Goal: Entertainment & Leisure: Consume media (video, audio)

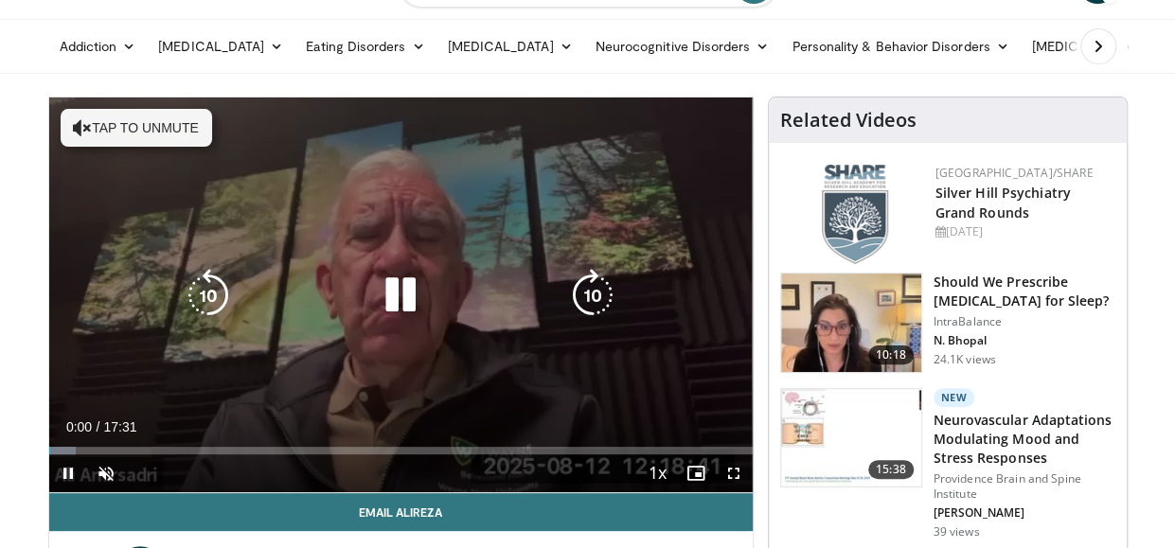
scroll to position [189, 0]
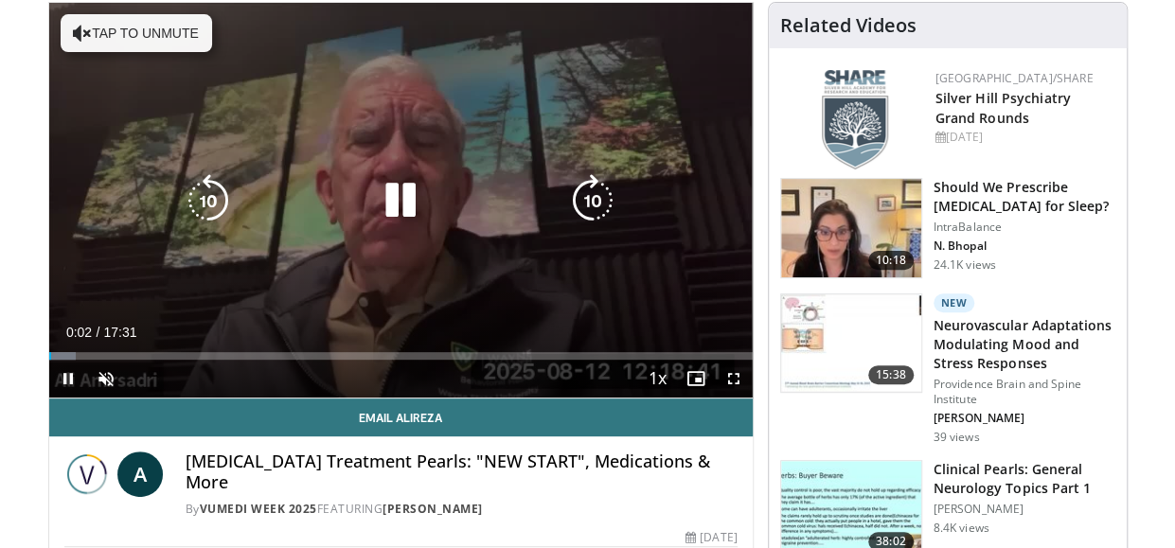
click at [161, 35] on button "Tap to unmute" at bounding box center [136, 33] width 151 height 38
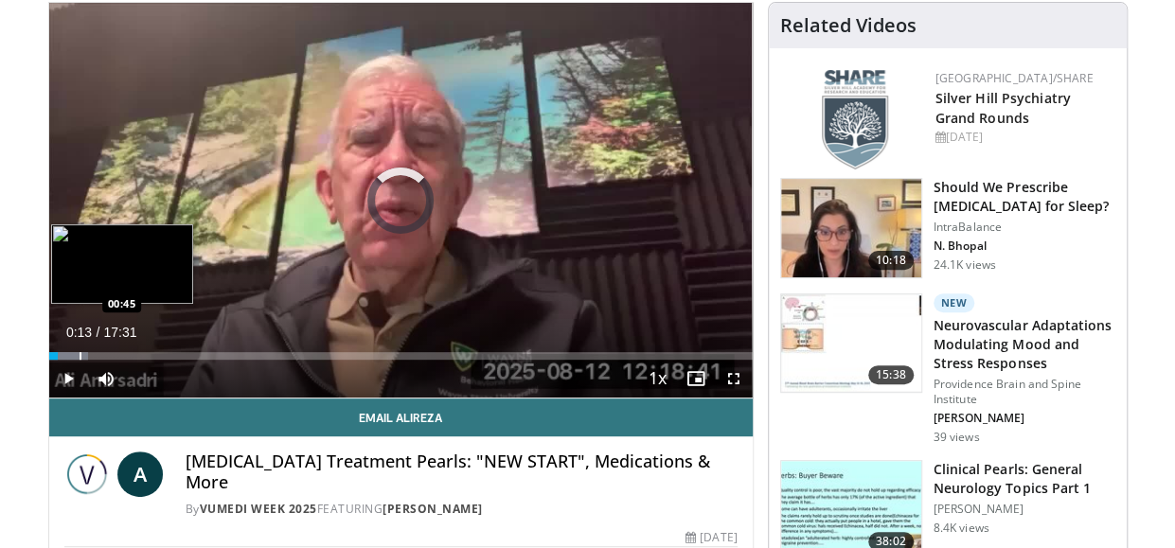
click at [80, 353] on div "Progress Bar" at bounding box center [81, 356] width 2 height 8
click at [119, 353] on div "Progress Bar" at bounding box center [120, 356] width 2 height 8
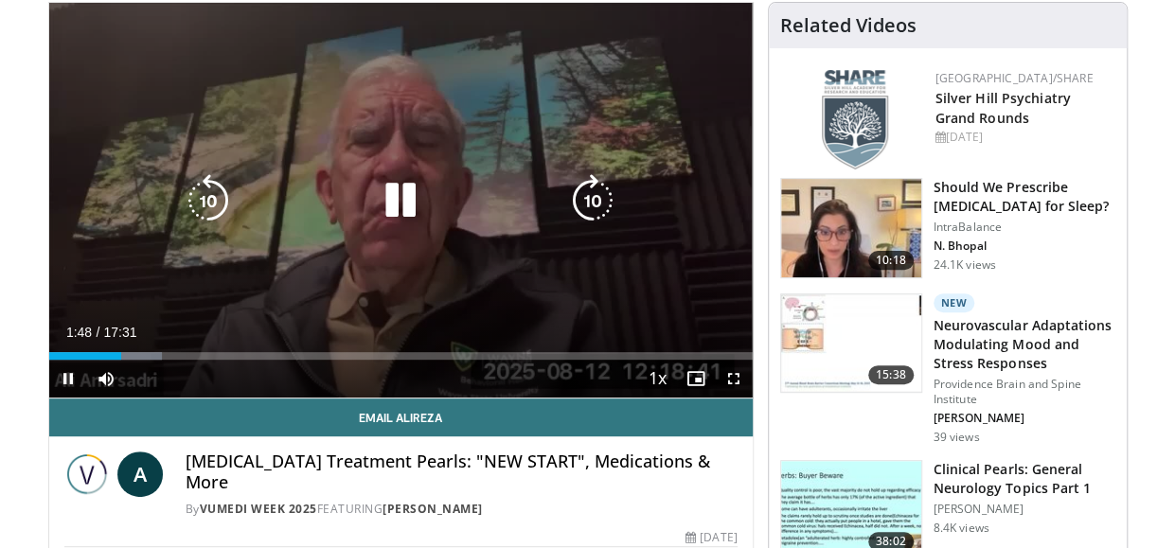
click at [157, 358] on div "Progress Bar" at bounding box center [130, 356] width 62 height 8
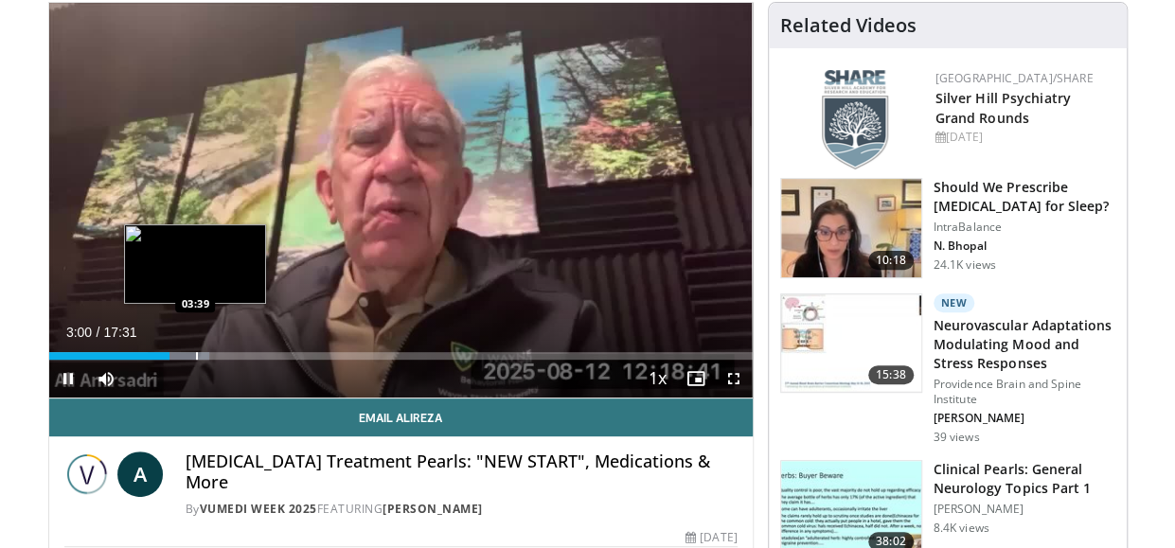
click at [196, 357] on div "Progress Bar" at bounding box center [197, 356] width 2 height 8
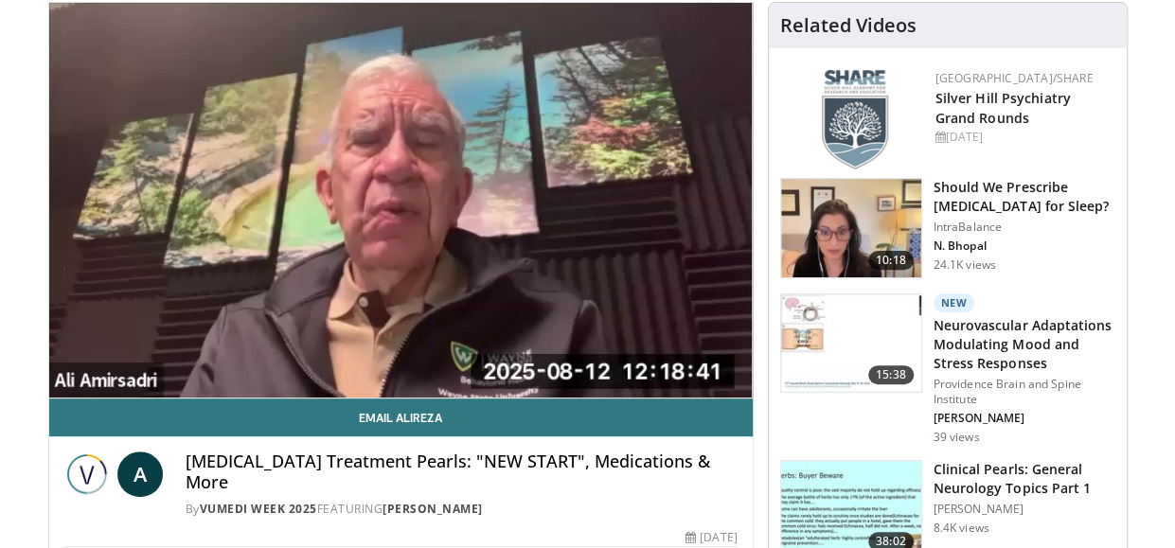
click at [223, 358] on div "10 seconds Tap to unmute" at bounding box center [400, 200] width 703 height 395
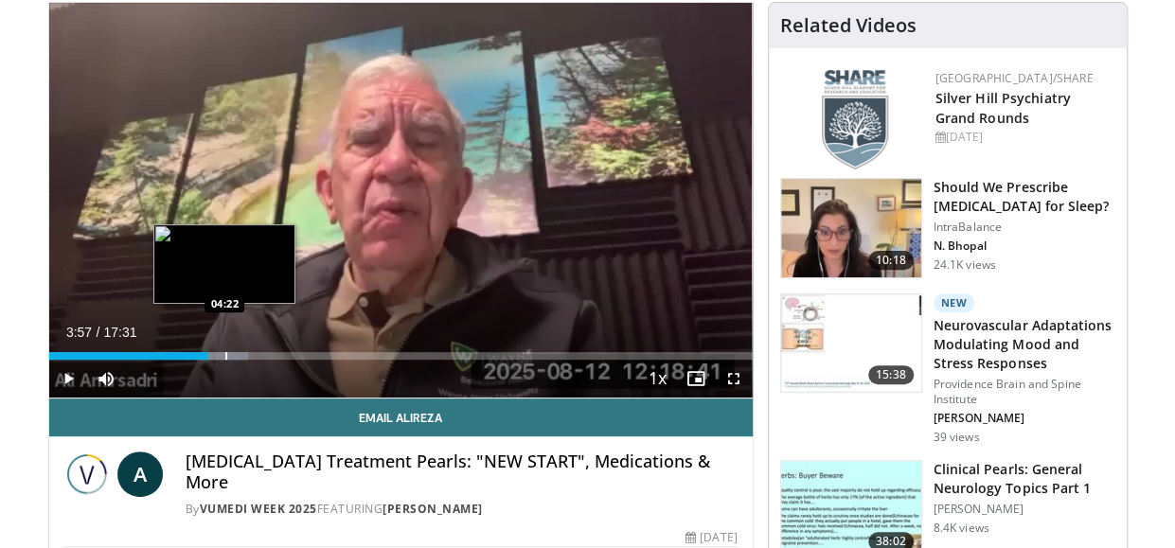
click at [225, 357] on div "Progress Bar" at bounding box center [226, 356] width 2 height 8
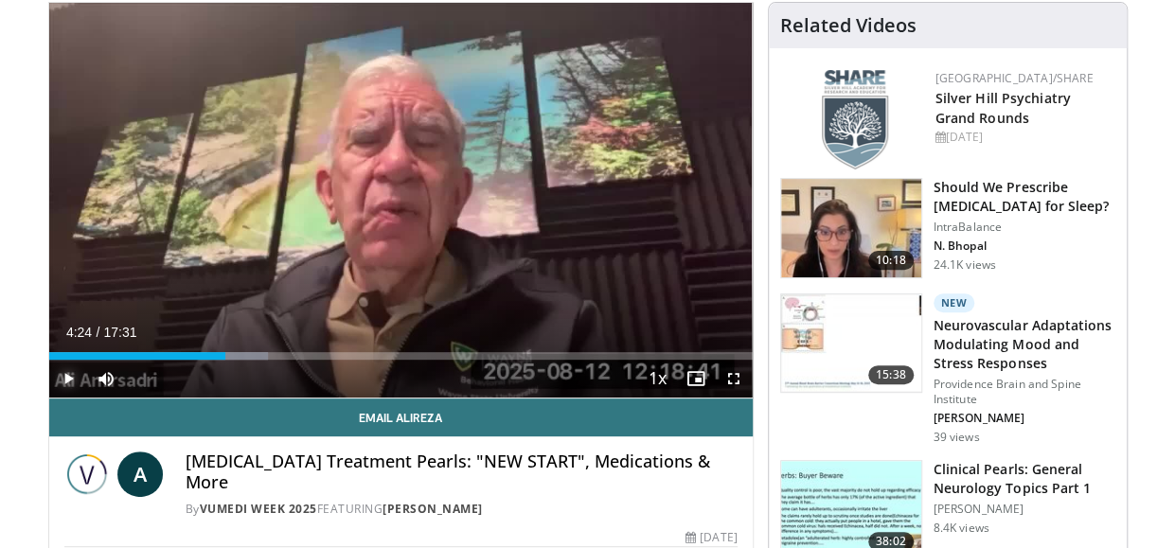
click at [74, 378] on span "Video Player" at bounding box center [68, 379] width 38 height 38
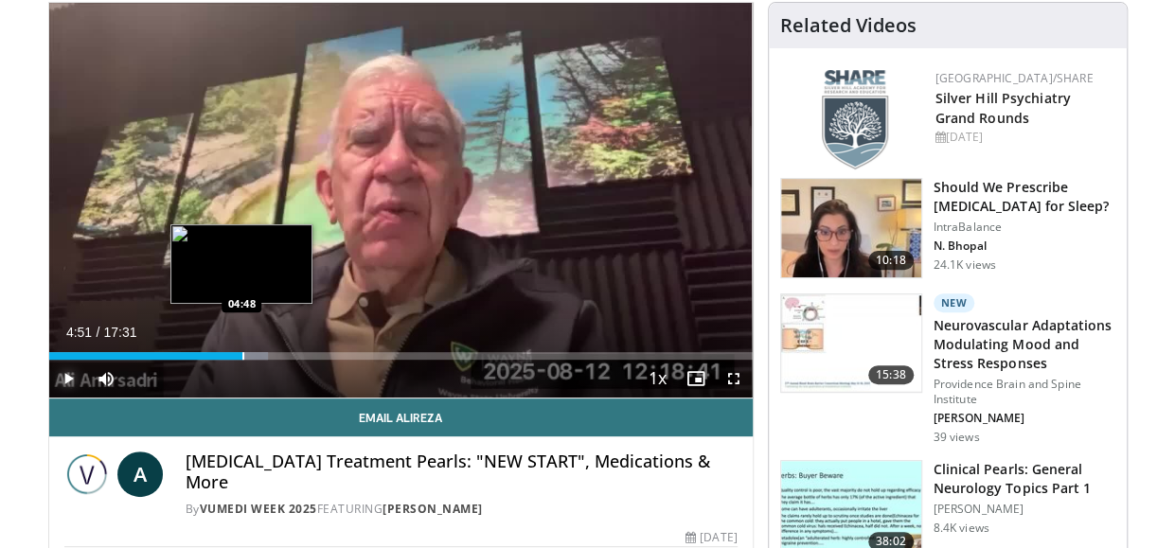
click at [242, 357] on div "Progress Bar" at bounding box center [243, 356] width 2 height 8
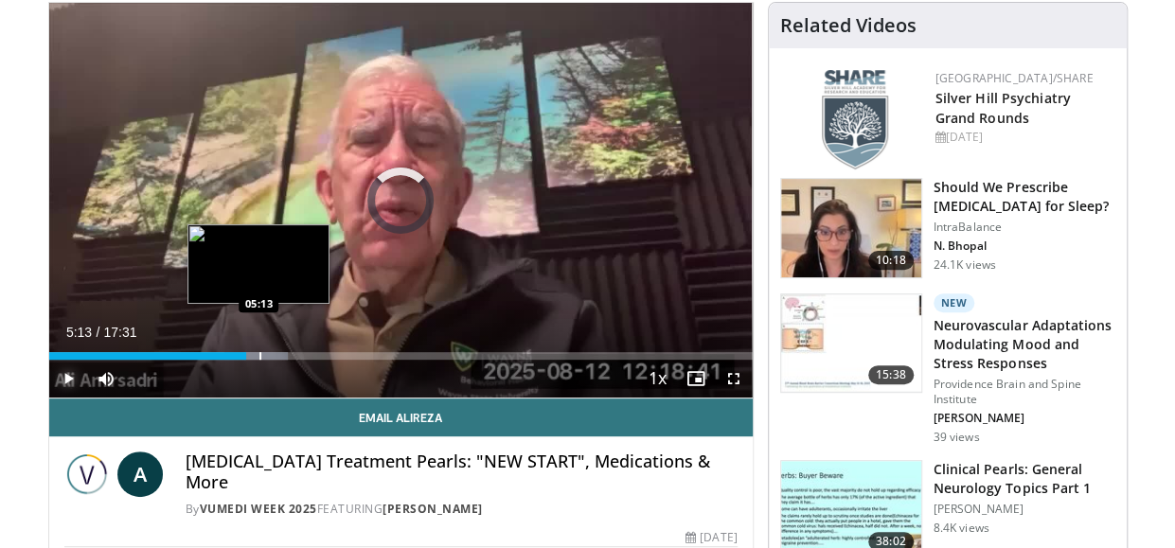
click at [259, 357] on div "Progress Bar" at bounding box center [260, 356] width 2 height 8
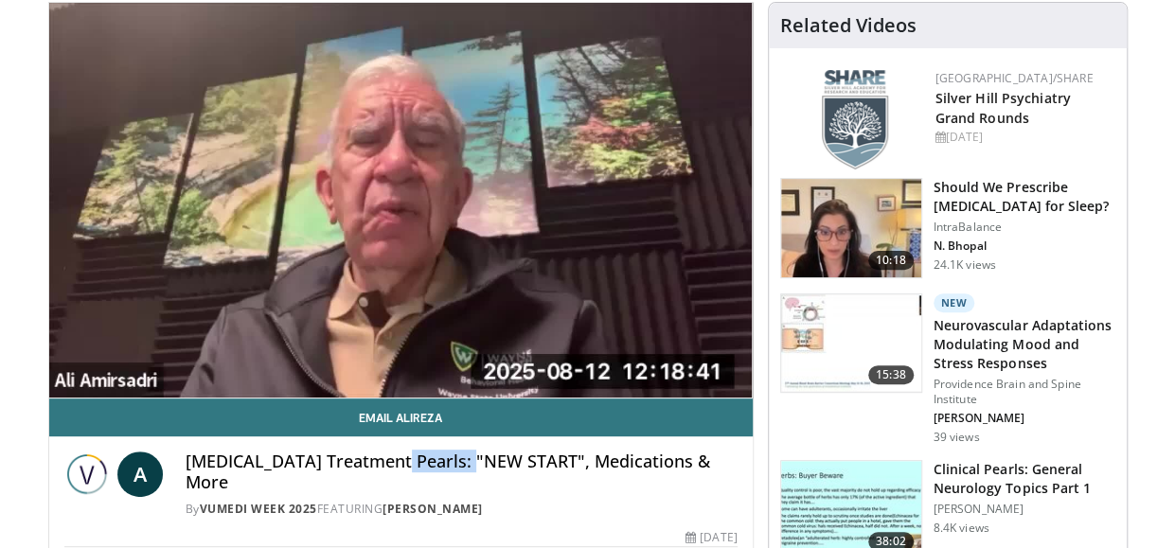
drag, startPoint x: 481, startPoint y: 464, endPoint x: 390, endPoint y: 463, distance: 90.9
click at [390, 463] on h4 "PTSD Treatment Pearls: "NEW START", Medications & More" at bounding box center [462, 472] width 552 height 41
copy h4 "NEW START"
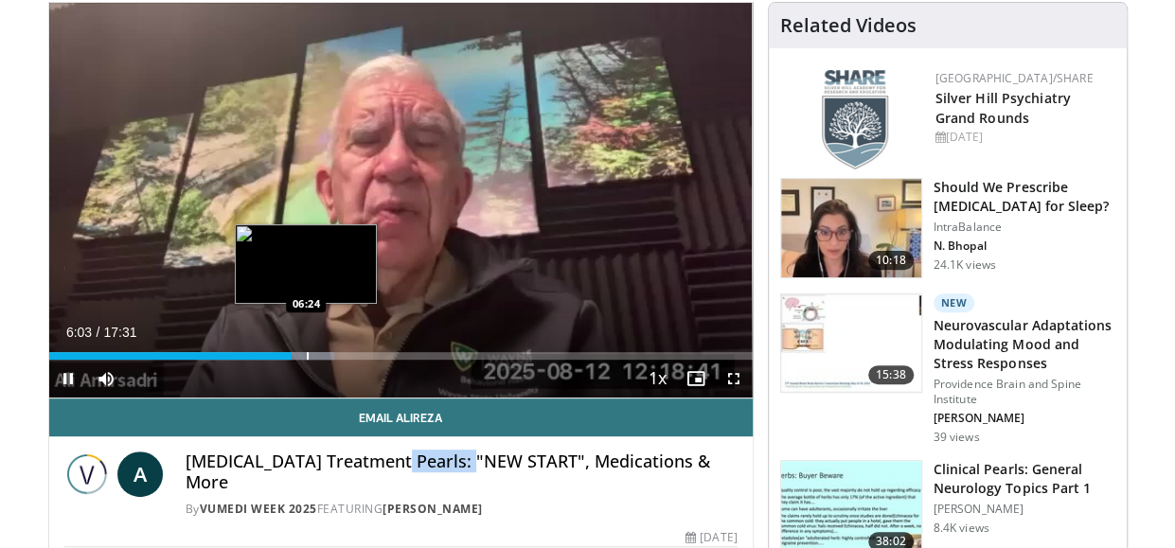
click at [307, 353] on div "Progress Bar" at bounding box center [308, 356] width 2 height 8
click at [326, 359] on div "Progress Bar" at bounding box center [327, 356] width 2 height 8
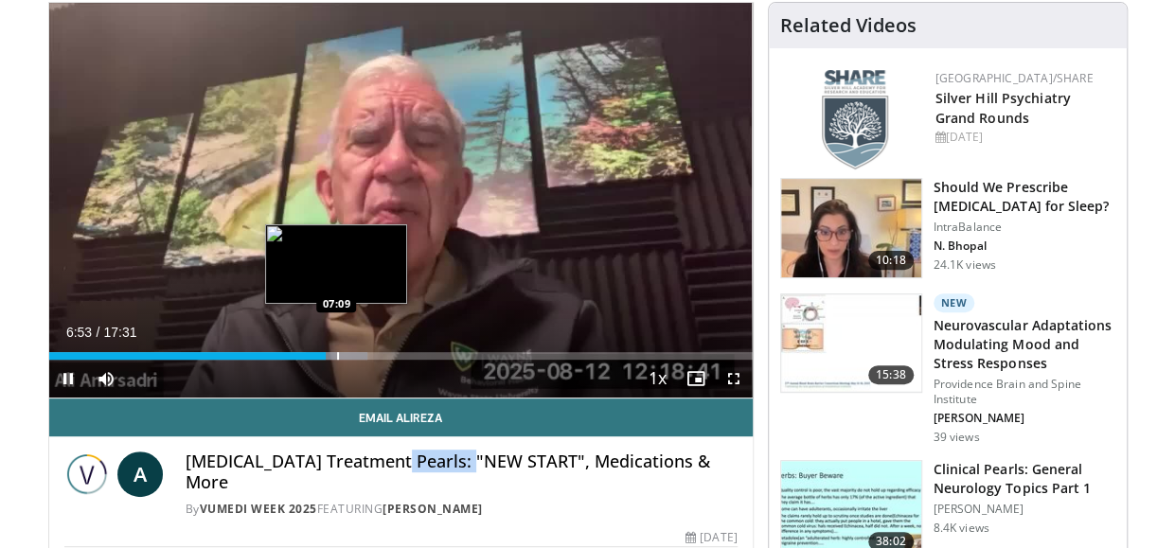
click at [337, 357] on div "Progress Bar" at bounding box center [338, 356] width 2 height 8
click at [349, 357] on div "Progress Bar" at bounding box center [350, 356] width 2 height 8
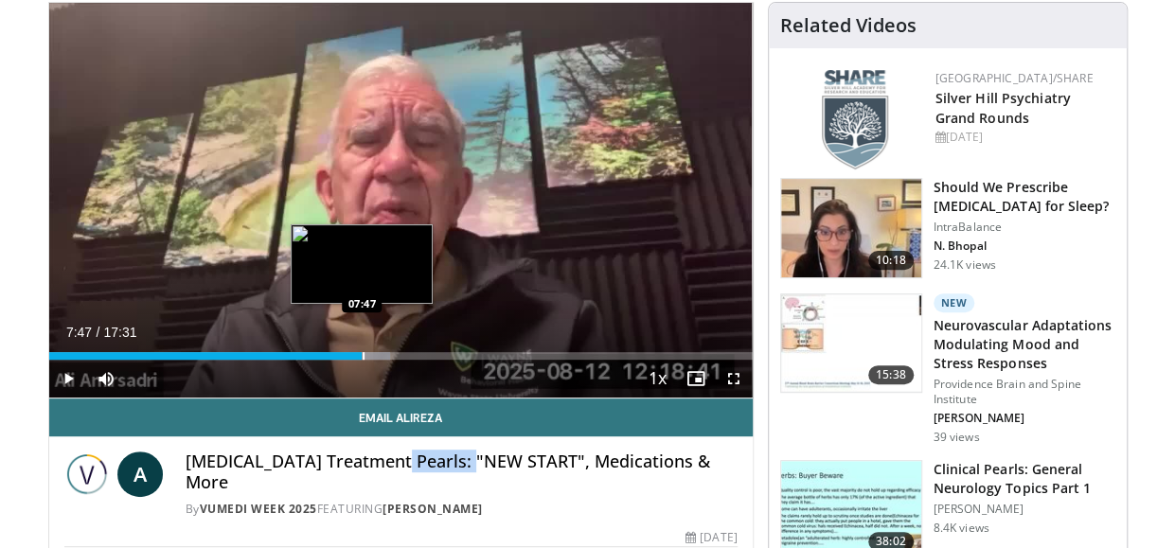
click at [363, 357] on div "Progress Bar" at bounding box center [364, 356] width 2 height 8
click at [380, 356] on div "Progress Bar" at bounding box center [381, 356] width 2 height 8
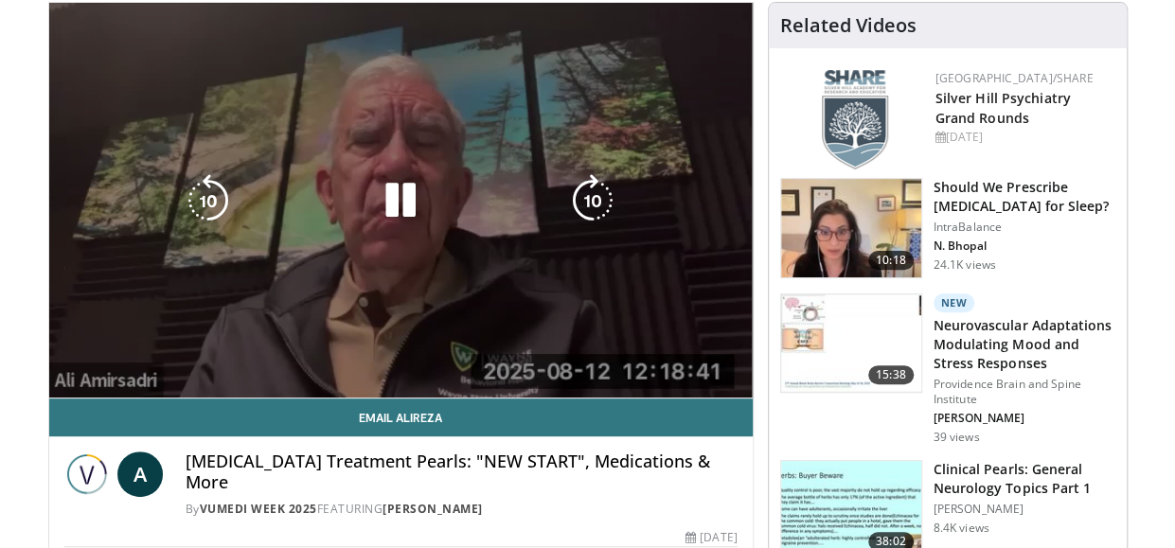
click at [397, 359] on div "10 seconds Tap to unmute" at bounding box center [400, 200] width 703 height 395
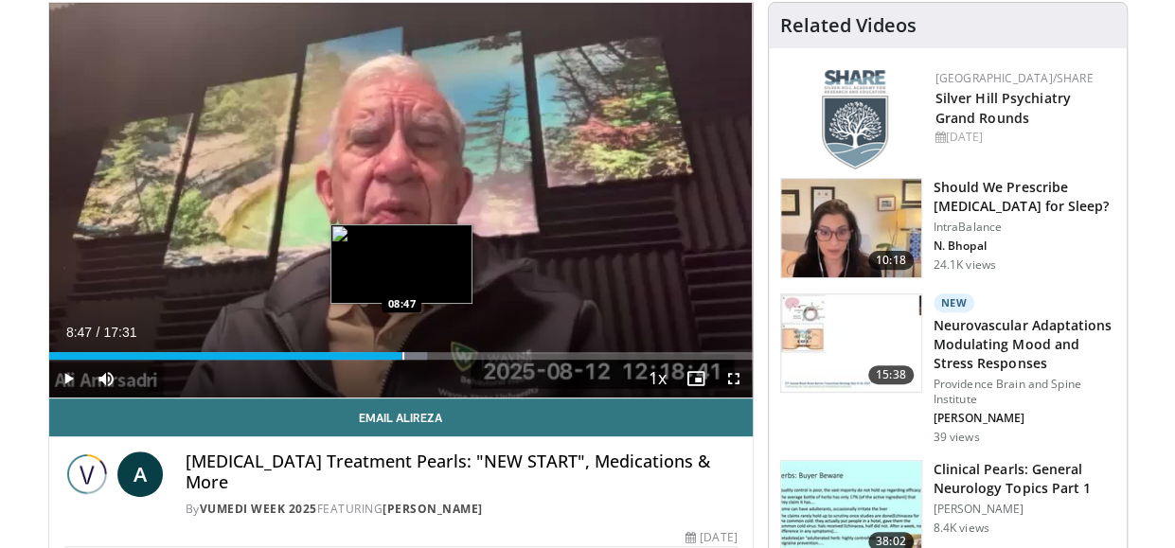
click at [402, 355] on div "Progress Bar" at bounding box center [403, 356] width 2 height 8
click at [417, 356] on div "Progress Bar" at bounding box center [418, 356] width 2 height 8
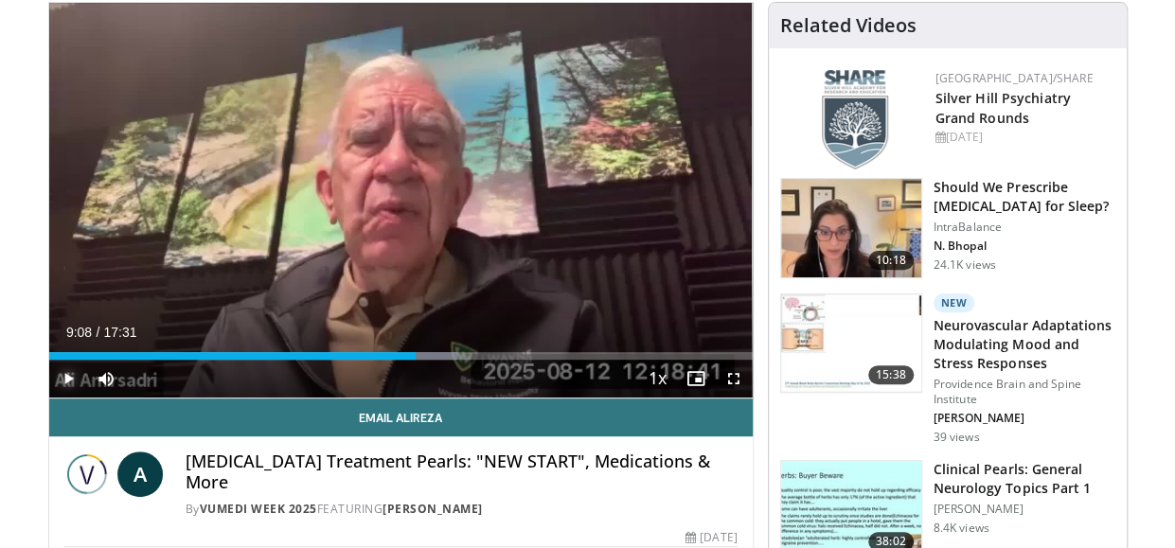
click at [68, 380] on span "Video Player" at bounding box center [68, 379] width 38 height 38
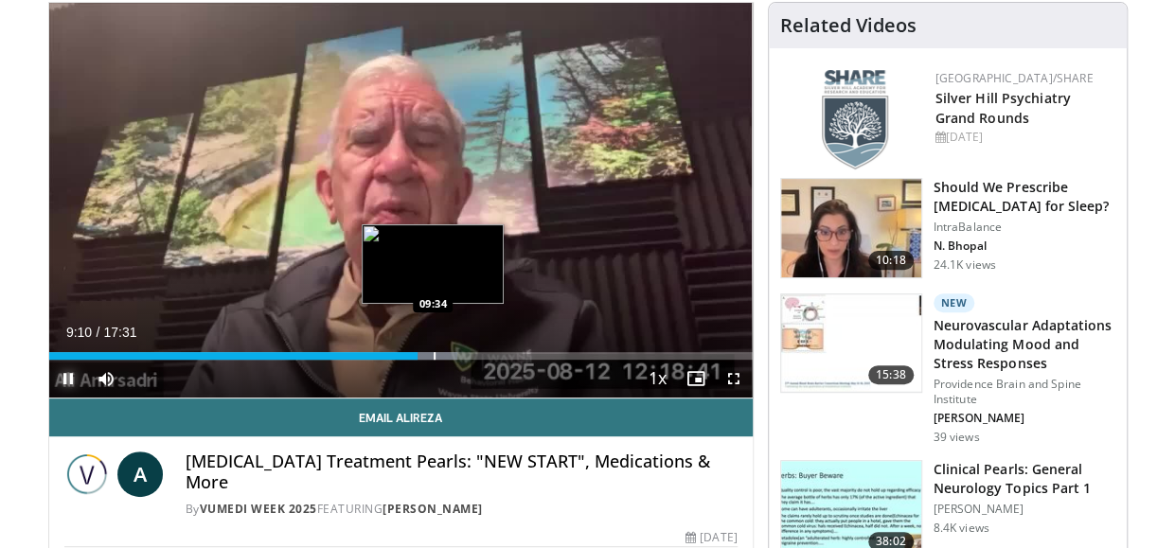
click at [434, 356] on div "Progress Bar" at bounding box center [435, 356] width 2 height 8
click at [409, 355] on div "Progress Bar" at bounding box center [410, 356] width 2 height 8
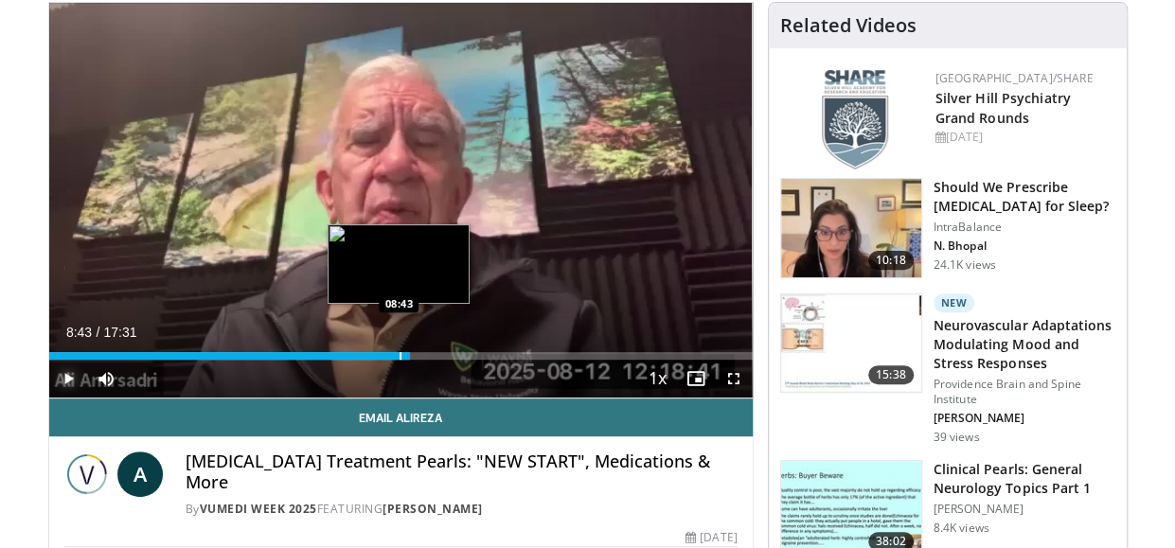
click at [400, 352] on div "Progress Bar" at bounding box center [401, 356] width 2 height 8
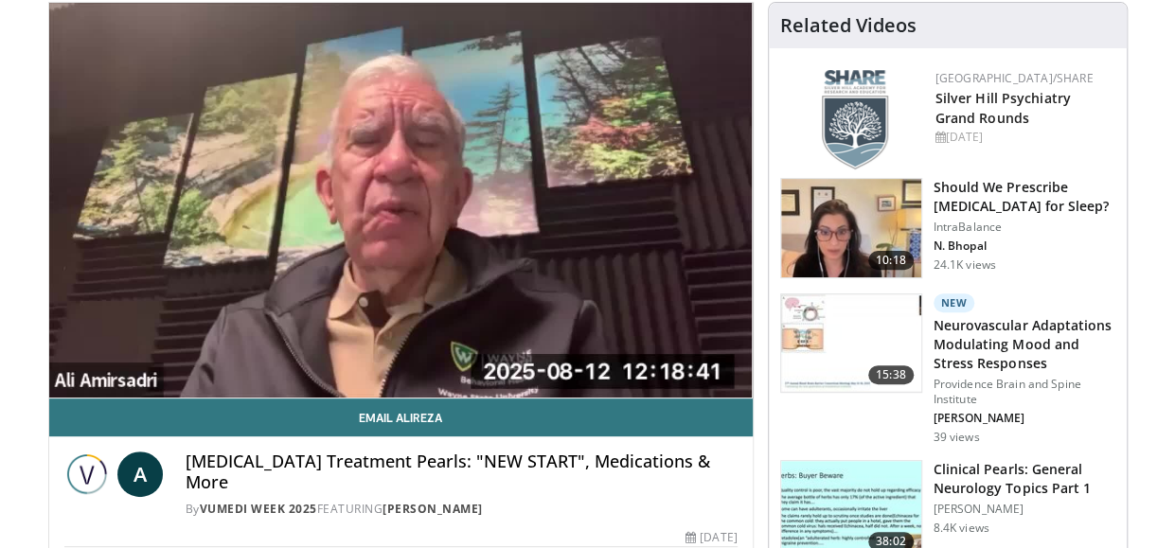
click at [389, 355] on video-js "**********" at bounding box center [400, 201] width 703 height 396
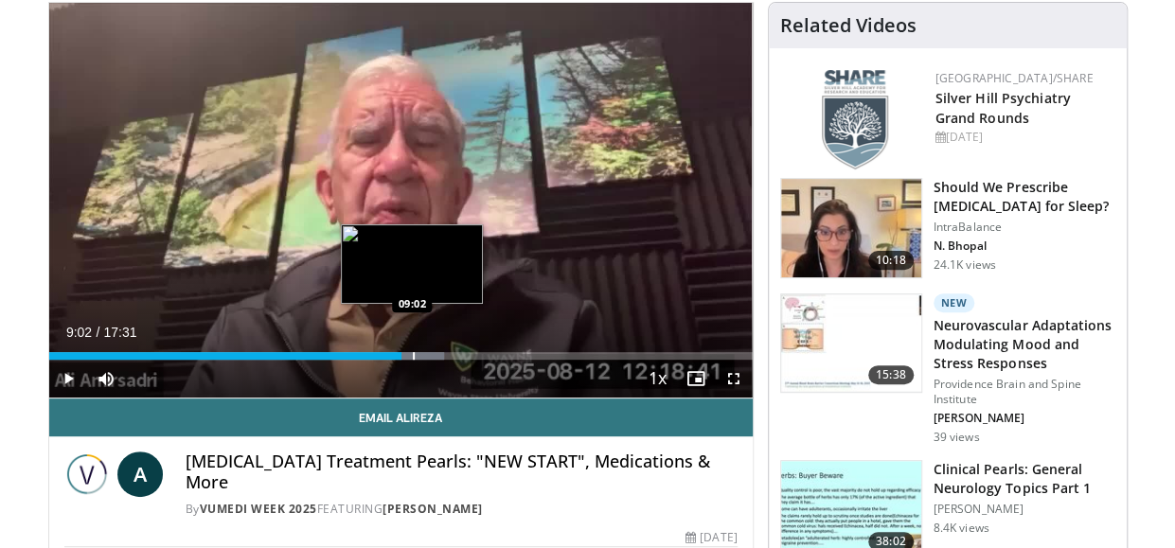
click at [413, 356] on div "Progress Bar" at bounding box center [414, 356] width 2 height 8
click at [432, 356] on div "Progress Bar" at bounding box center [433, 356] width 2 height 8
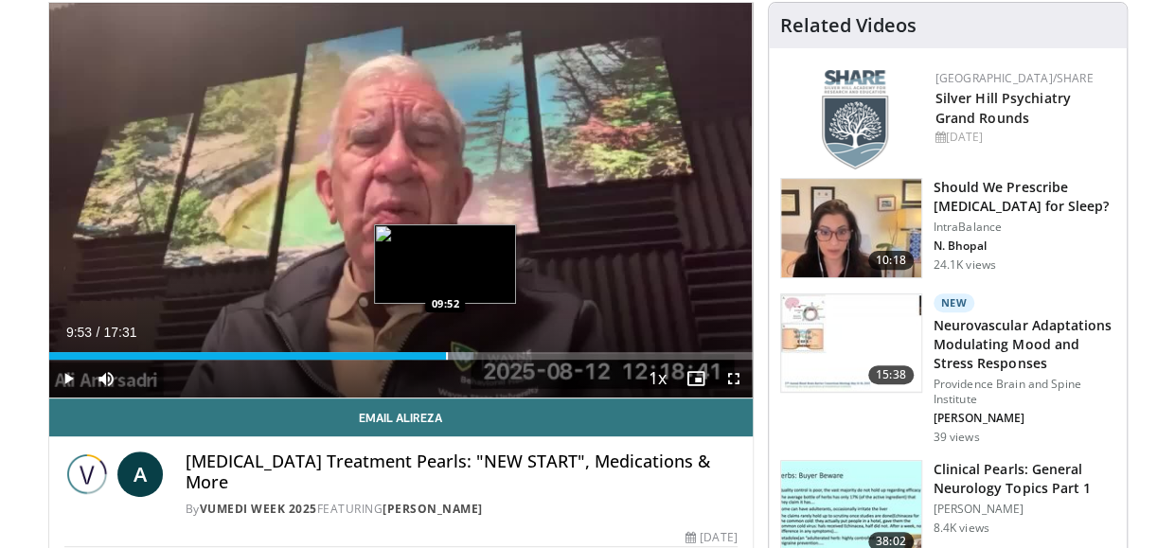
click at [446, 357] on div "Progress Bar" at bounding box center [447, 356] width 2 height 8
click at [467, 358] on div "Progress Bar" at bounding box center [468, 356] width 2 height 8
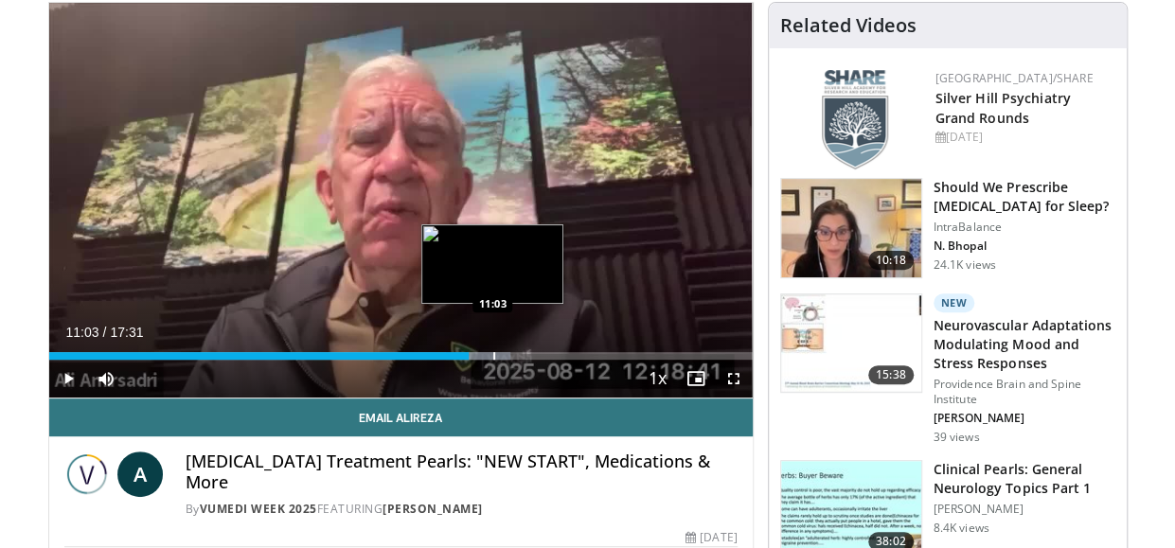
click at [493, 355] on div "Progress Bar" at bounding box center [494, 356] width 2 height 8
click at [508, 357] on div "Progress Bar" at bounding box center [509, 356] width 2 height 8
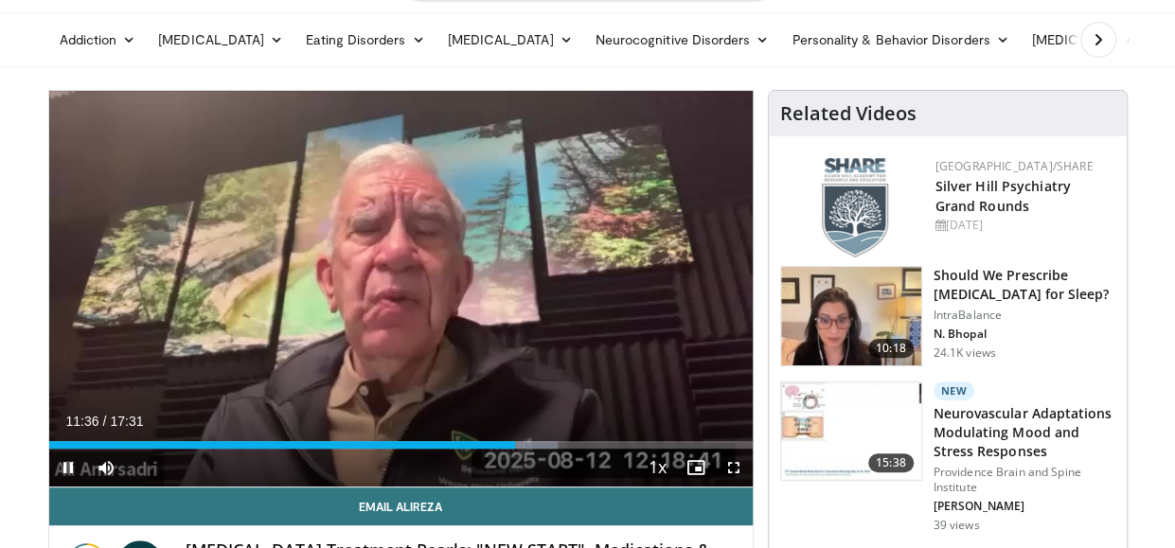
scroll to position [95, 0]
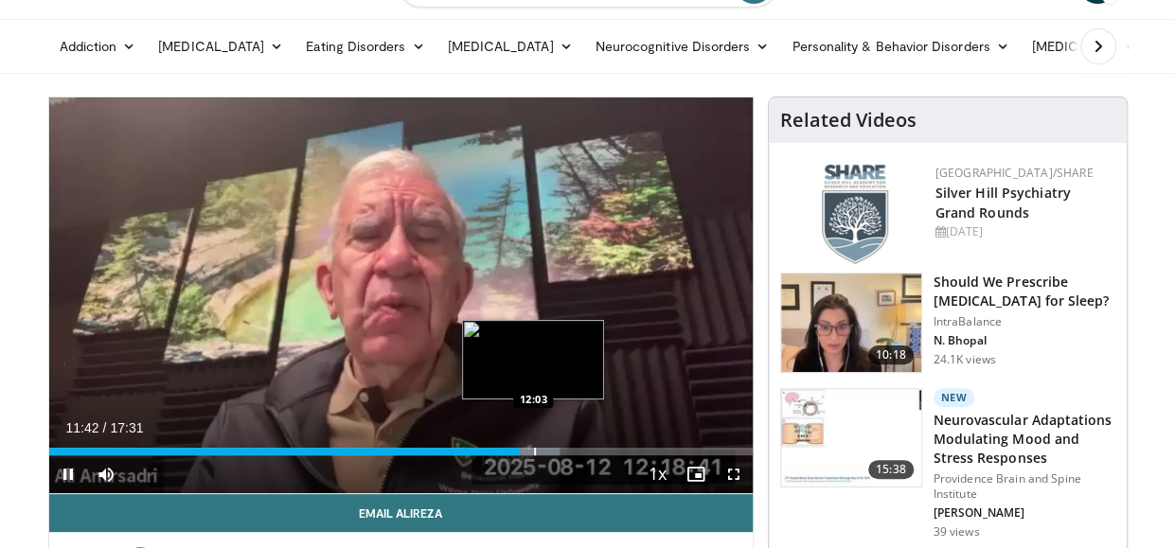
click at [534, 450] on div "Progress Bar" at bounding box center [535, 452] width 2 height 8
click at [544, 450] on div "Progress Bar" at bounding box center [545, 452] width 2 height 8
click at [556, 452] on div "Progress Bar" at bounding box center [557, 452] width 2 height 8
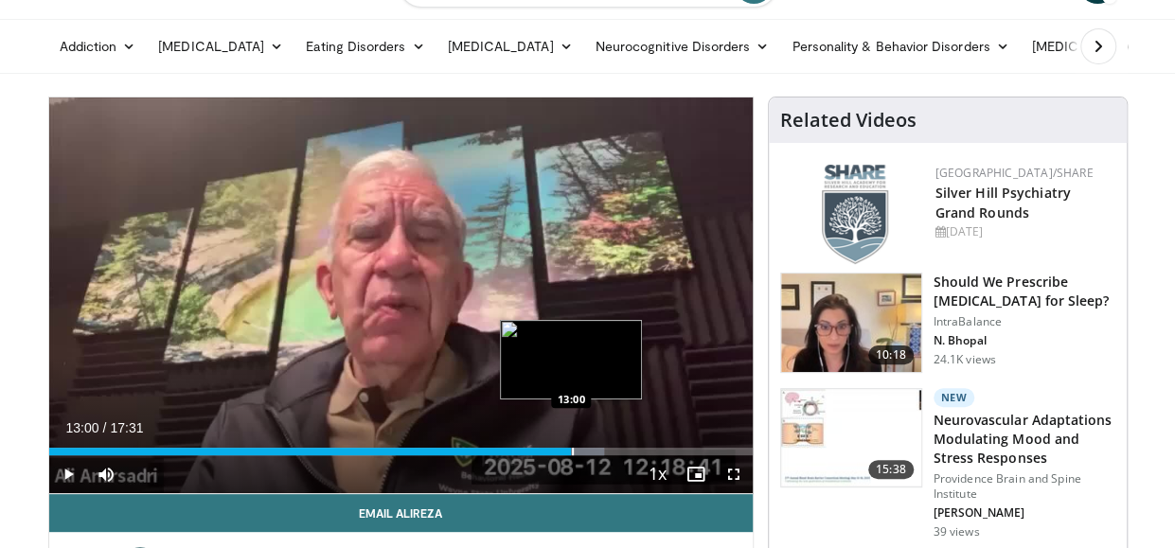
click at [572, 452] on div "Progress Bar" at bounding box center [573, 452] width 2 height 8
click at [578, 452] on div "Progress Bar" at bounding box center [579, 452] width 2 height 8
click at [590, 452] on div "Progress Bar" at bounding box center [591, 452] width 2 height 8
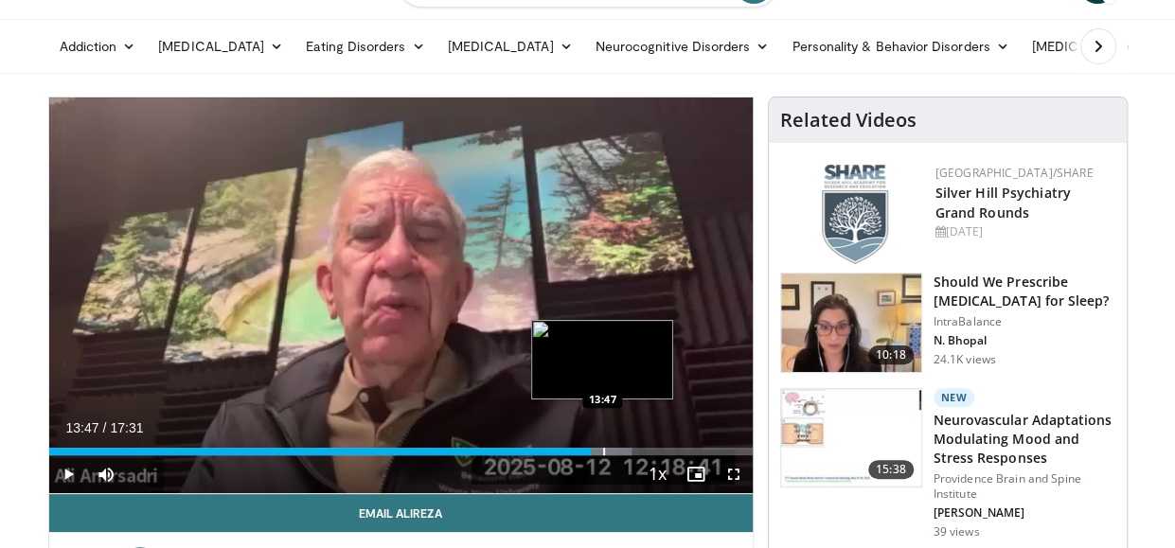
click at [601, 452] on div "Progress Bar" at bounding box center [601, 452] width 62 height 8
click at [614, 452] on div "Progress Bar" at bounding box center [615, 452] width 2 height 8
click at [626, 452] on div "Progress Bar" at bounding box center [627, 452] width 2 height 8
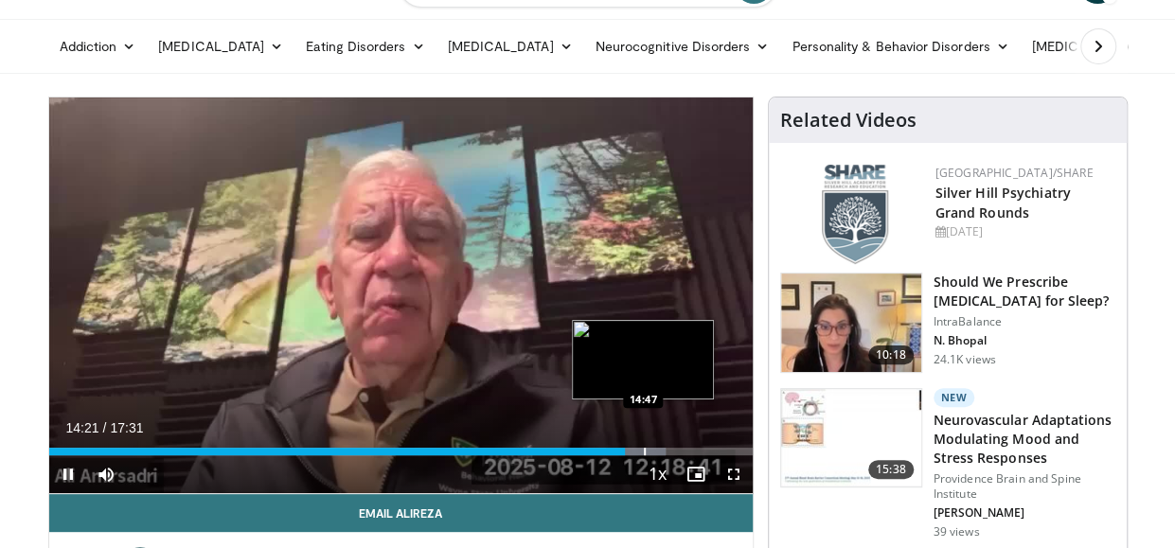
click at [644, 452] on div "Progress Bar" at bounding box center [645, 452] width 2 height 8
click at [653, 451] on div "Progress Bar" at bounding box center [654, 452] width 2 height 8
click at [674, 450] on div "Progress Bar" at bounding box center [666, 452] width 62 height 8
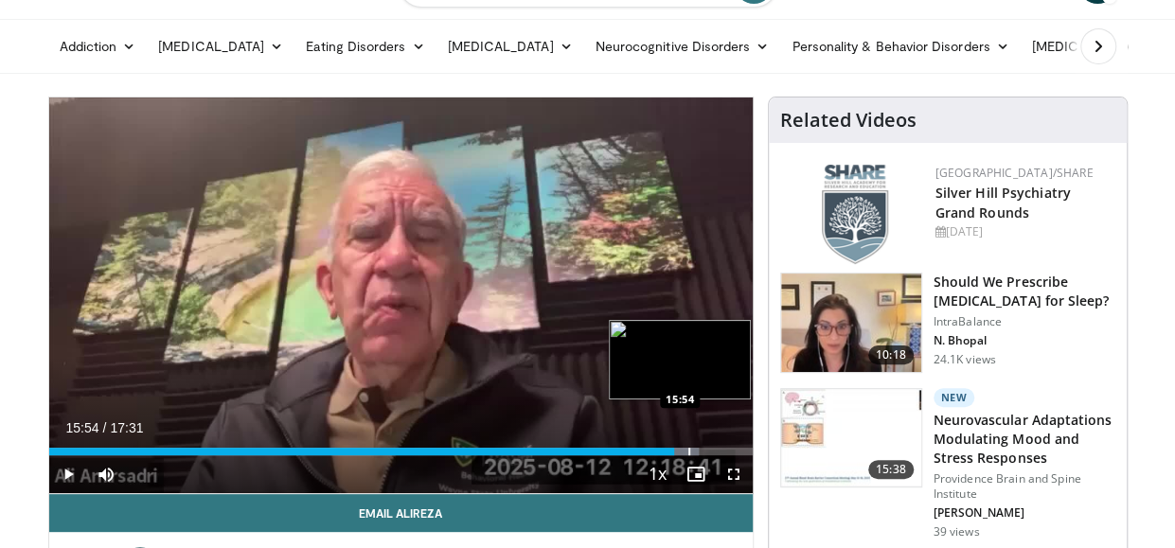
click at [686, 451] on div "Loaded : 92.41% 15:35 15:54" at bounding box center [400, 452] width 703 height 8
click at [701, 450] on div "Progress Bar" at bounding box center [702, 452] width 2 height 8
click at [711, 450] on div "Progress Bar" at bounding box center [712, 452] width 2 height 8
click at [730, 450] on div "Progress Bar" at bounding box center [731, 452] width 2 height 8
click at [738, 451] on div "Progress Bar" at bounding box center [739, 452] width 2 height 8
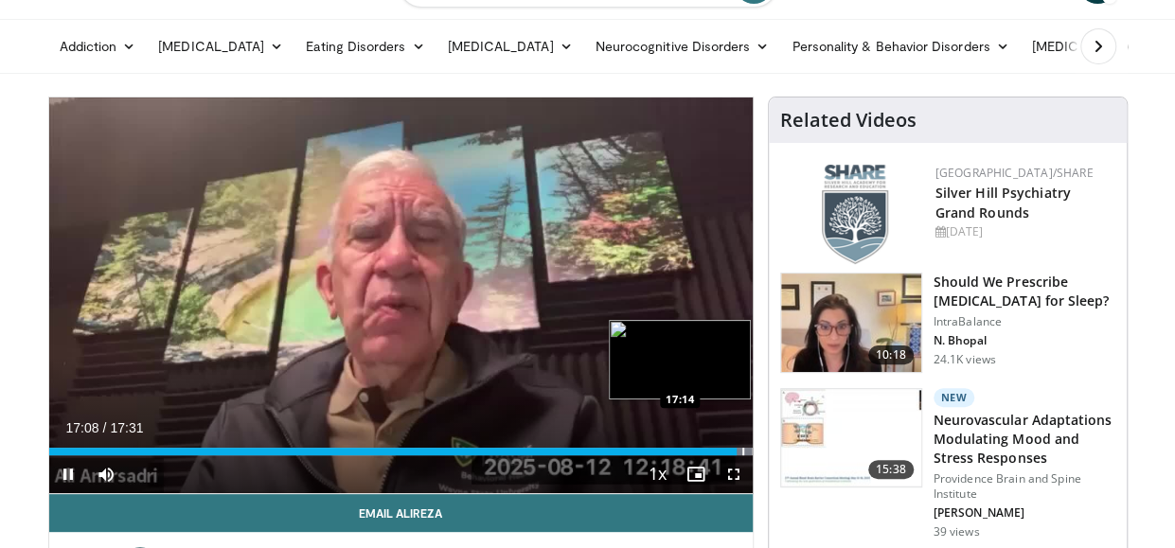
click at [742, 451] on div "Progress Bar" at bounding box center [743, 452] width 2 height 8
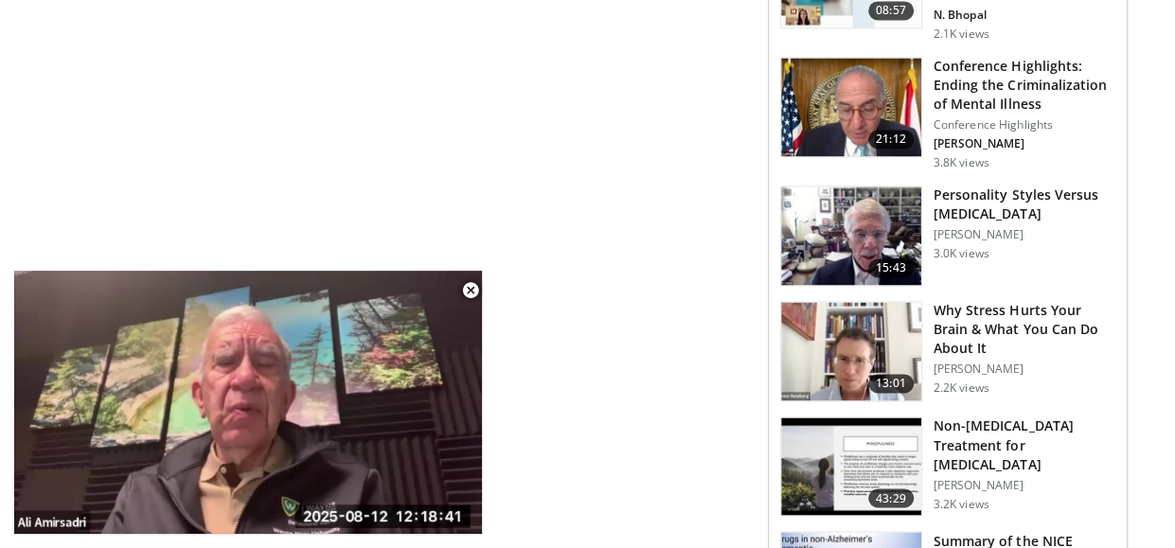
scroll to position [1325, 0]
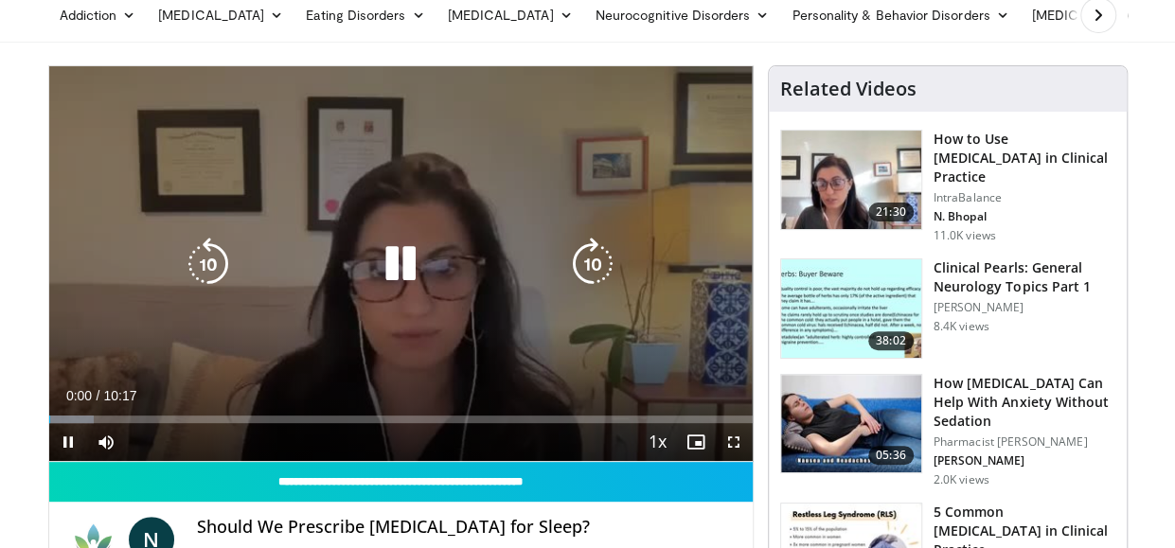
scroll to position [189, 0]
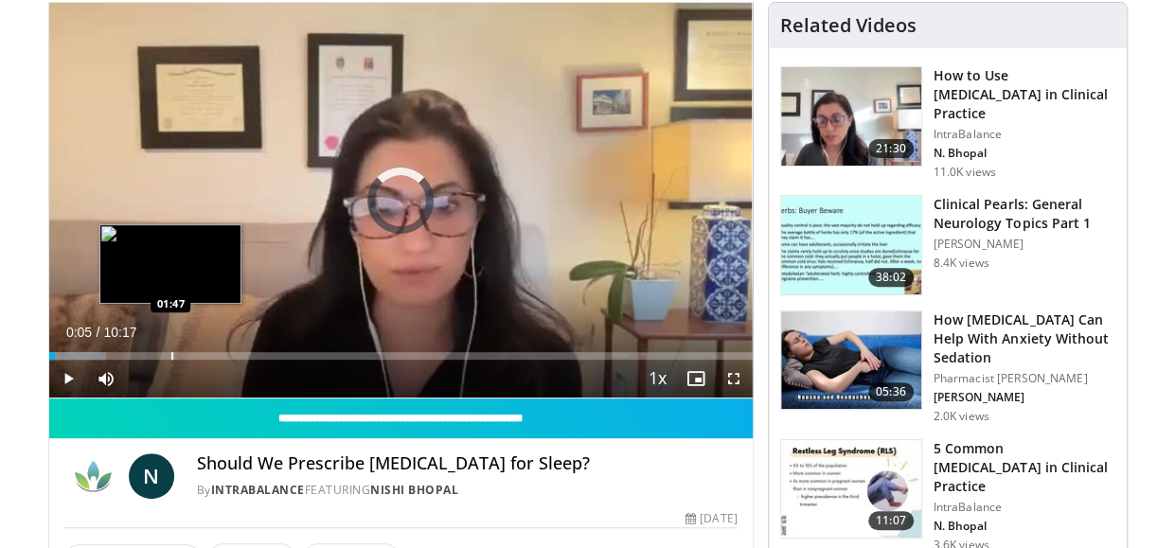
click at [169, 350] on div "Loaded : 8.08% 00:05 01:47" at bounding box center [400, 351] width 703 height 18
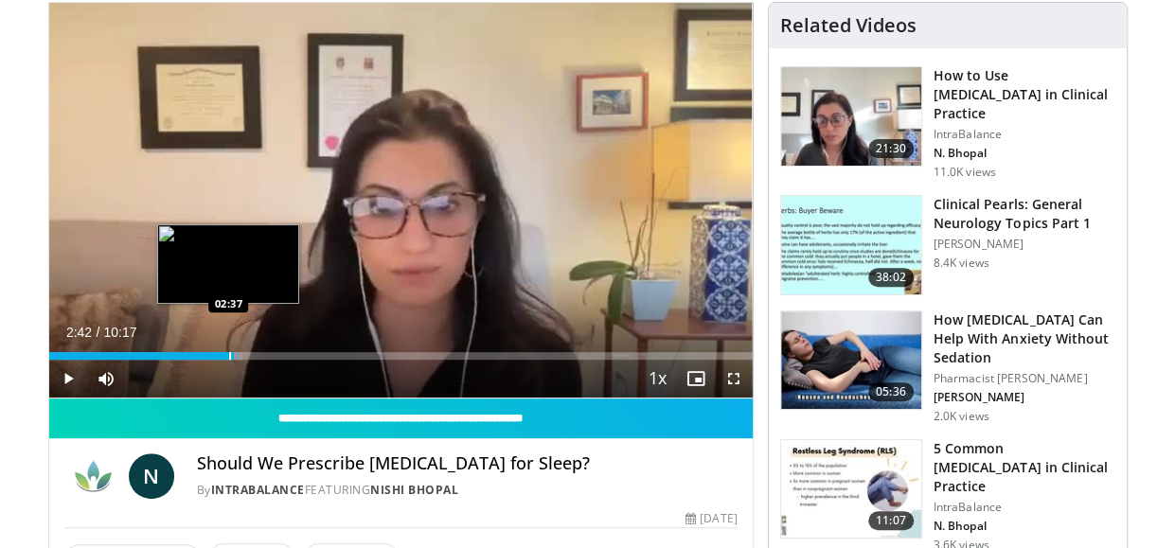
click at [233, 349] on div "Loaded : 27.49% 02:42 02:37" at bounding box center [400, 351] width 703 height 18
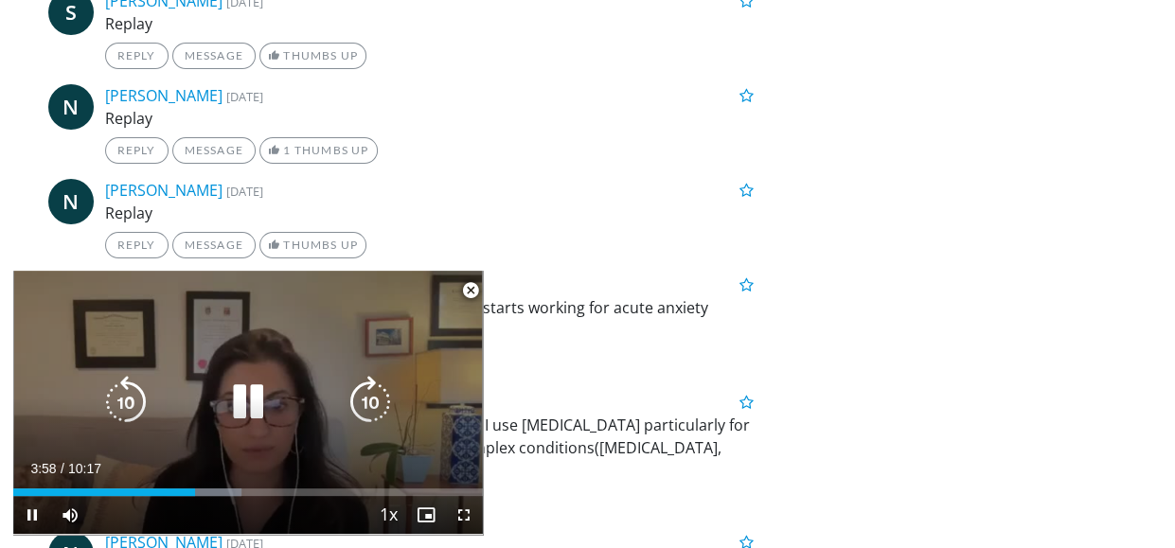
scroll to position [3503, 0]
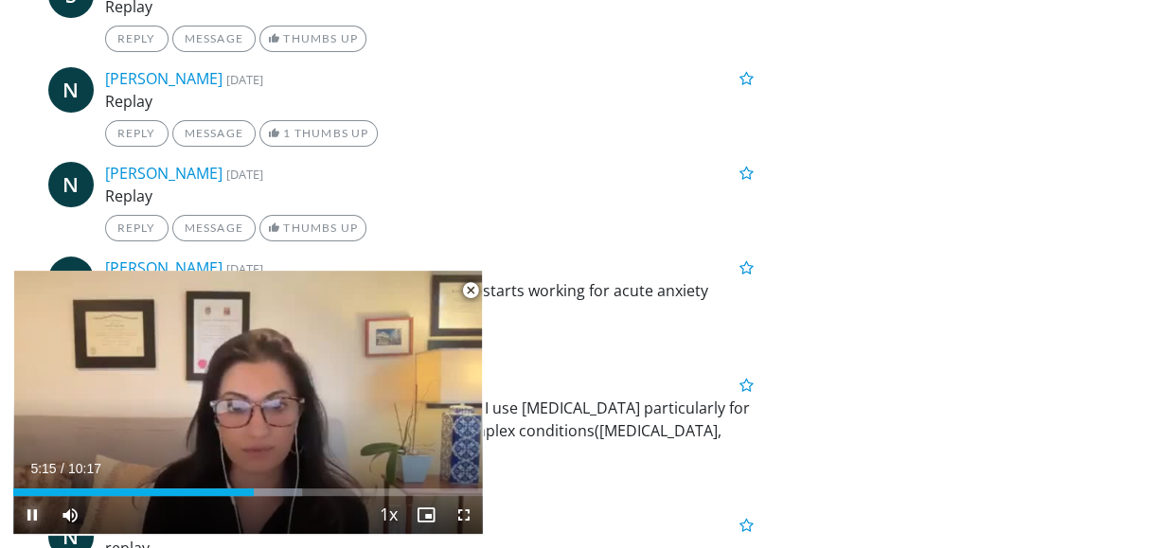
click at [36, 515] on span "Video Player" at bounding box center [32, 515] width 38 height 38
click at [466, 293] on span "Video Player" at bounding box center [471, 291] width 38 height 38
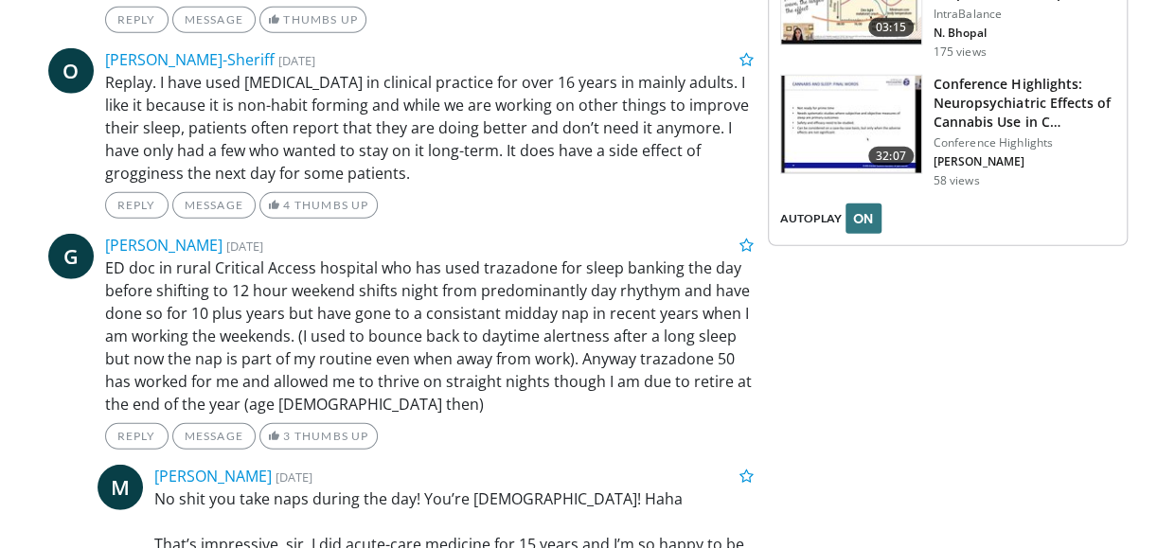
scroll to position [2538, 0]
